Goal: Book appointment/travel/reservation

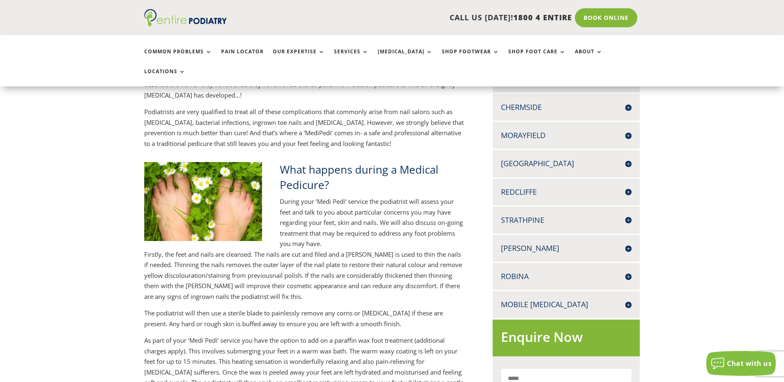
scroll to position [264, 0]
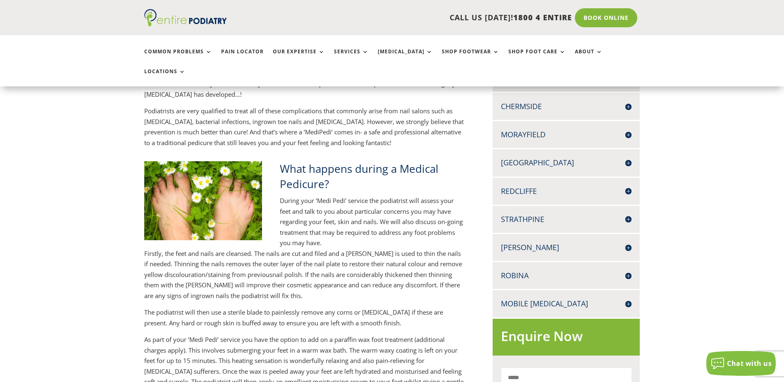
click at [511, 242] on h4 "[PERSON_NAME]" at bounding box center [566, 247] width 131 height 10
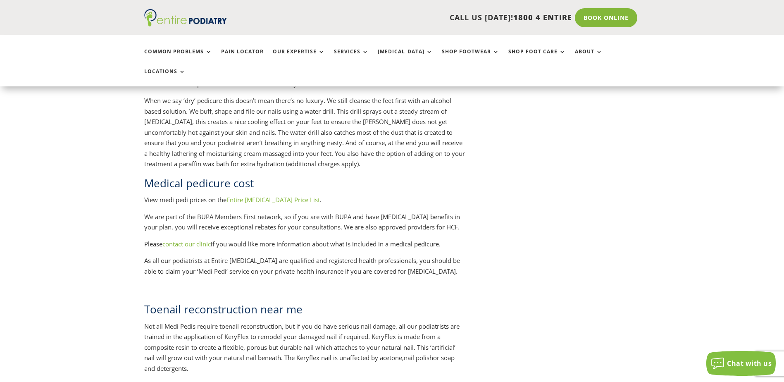
scroll to position [958, 0]
click at [250, 193] on link "Entire [MEDICAL_DATA] Price List" at bounding box center [272, 197] width 93 height 8
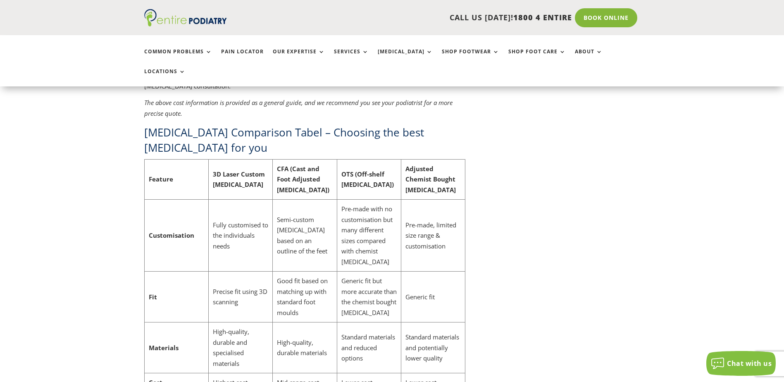
scroll to position [2511, 0]
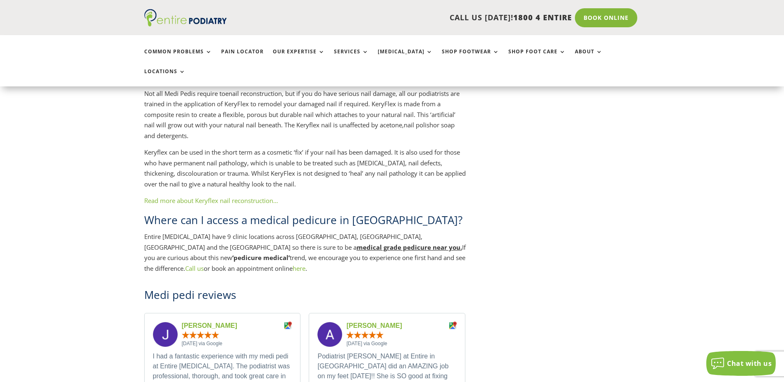
scroll to position [1190, 0]
click at [292, 263] on link "here" at bounding box center [298, 267] width 13 height 8
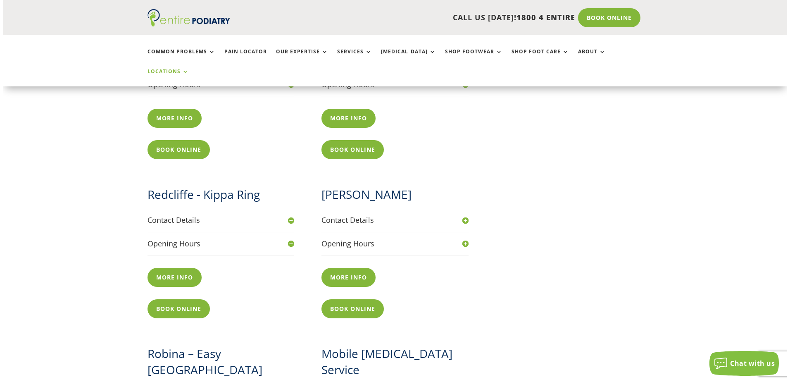
scroll to position [727, 0]
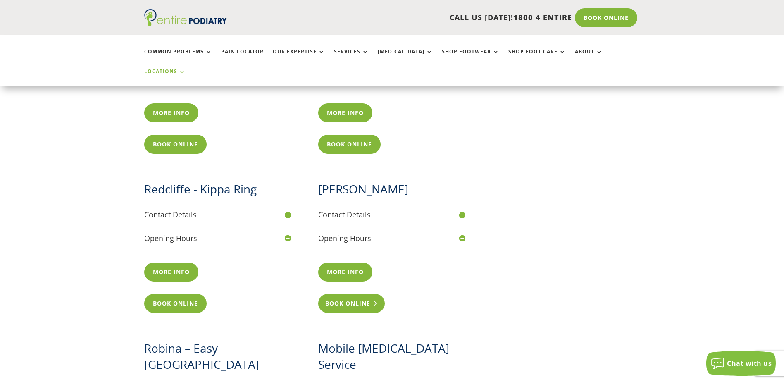
click at [355, 294] on link "Book Online" at bounding box center [351, 303] width 67 height 19
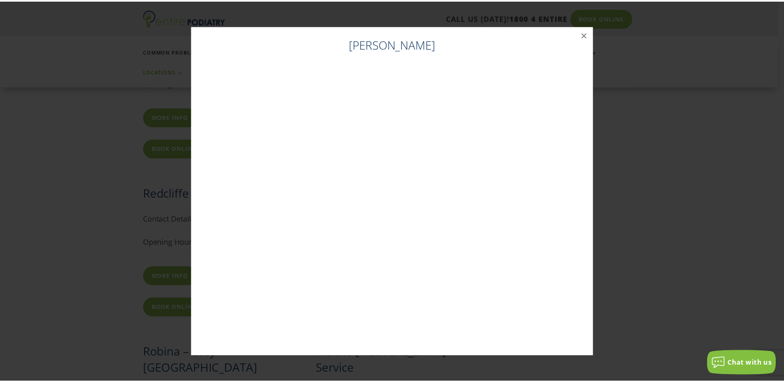
scroll to position [721, 0]
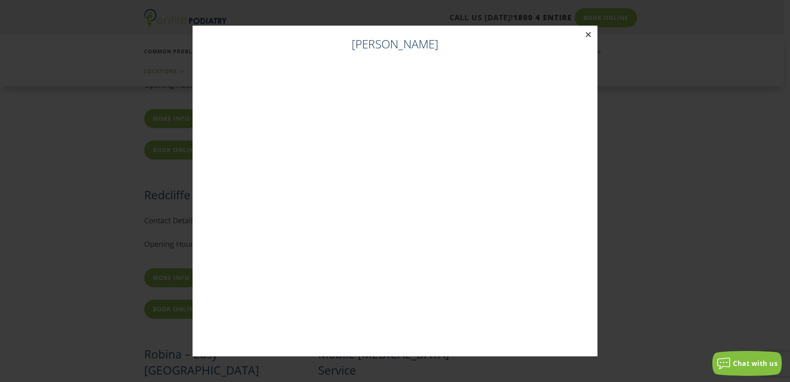
click at [582, 34] on button "×" at bounding box center [588, 35] width 18 height 18
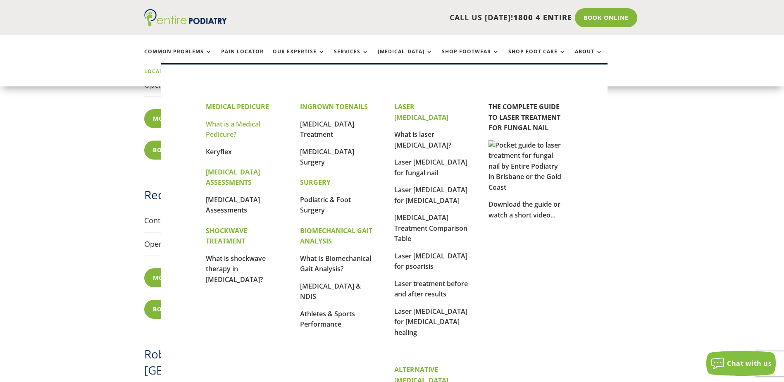
click at [225, 125] on link "What is a Medical Pedicure?" at bounding box center [233, 129] width 55 height 20
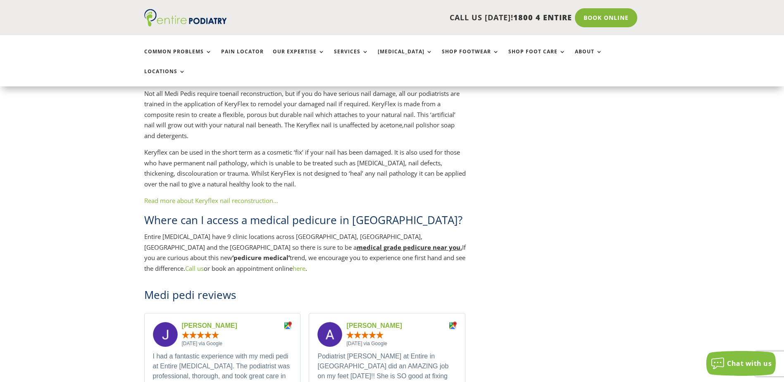
scroll to position [1190, 0]
